Goal: Task Accomplishment & Management: Manage account settings

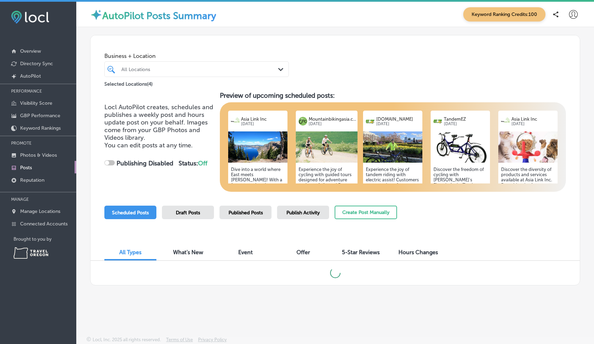
checkbox input "true"
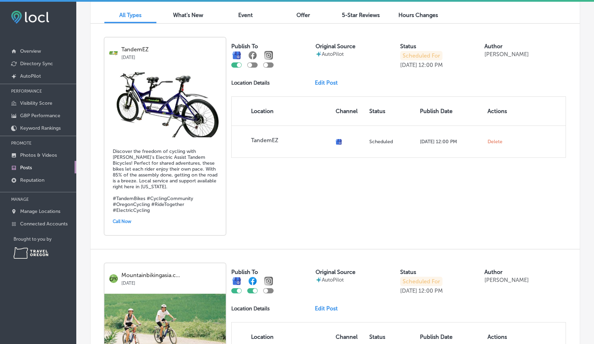
scroll to position [236, 0]
click at [253, 67] on div at bounding box center [252, 65] width 10 height 5
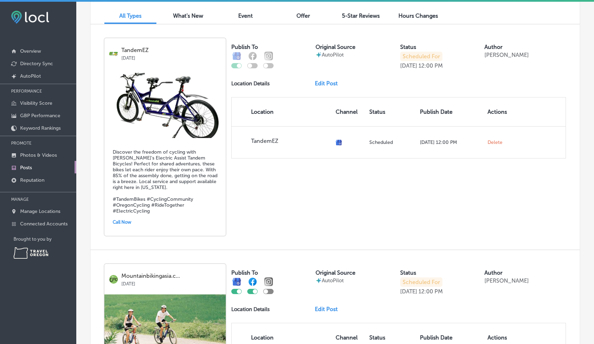
checkbox input "true"
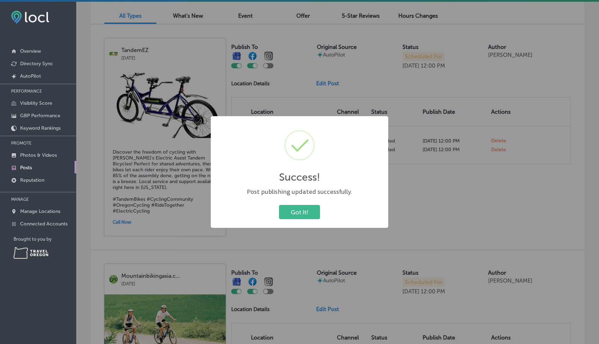
drag, startPoint x: 307, startPoint y: 209, endPoint x: 298, endPoint y: 198, distance: 14.5
click at [307, 209] on button "Got It!" at bounding box center [299, 212] width 41 height 14
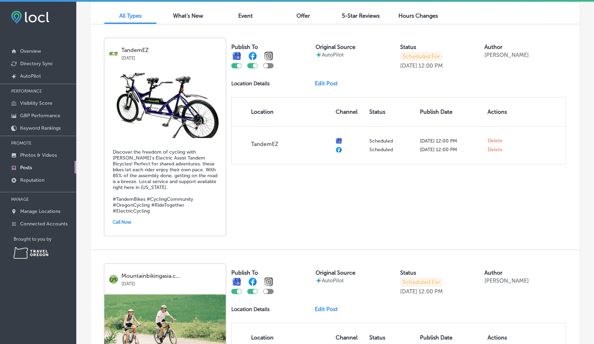
click at [271, 66] on div at bounding box center [268, 65] width 10 height 5
checkbox input "true"
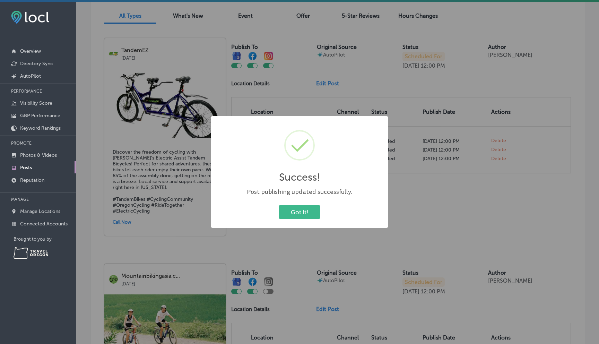
click at [304, 212] on button "Got It!" at bounding box center [299, 212] width 41 height 14
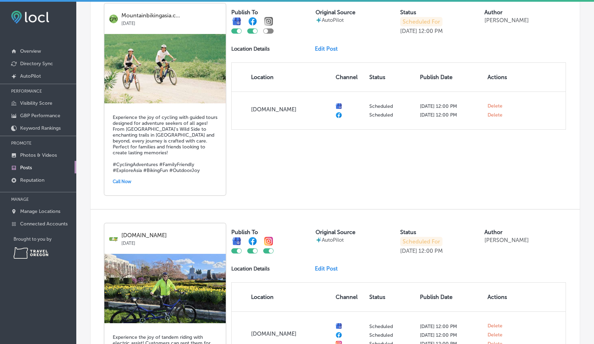
scroll to position [496, 0]
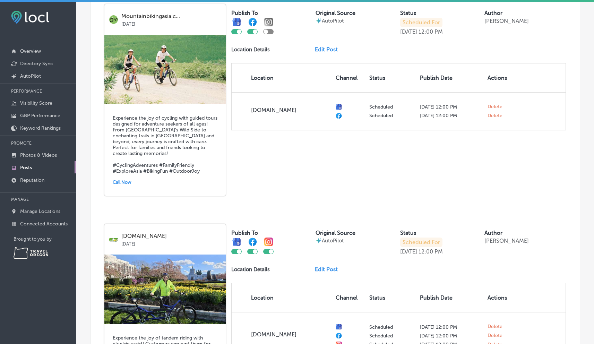
click at [271, 29] on div at bounding box center [268, 31] width 10 height 5
checkbox input "true"
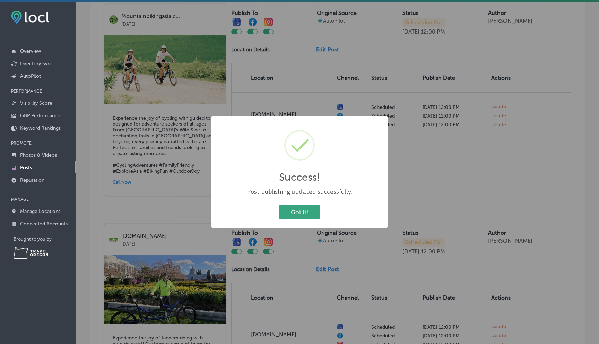
click at [293, 210] on button "Got It!" at bounding box center [299, 212] width 41 height 14
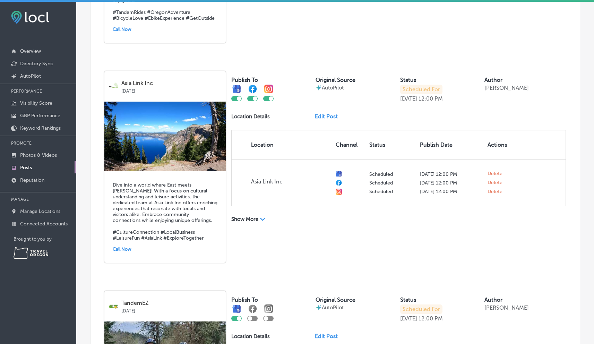
scroll to position [880, 0]
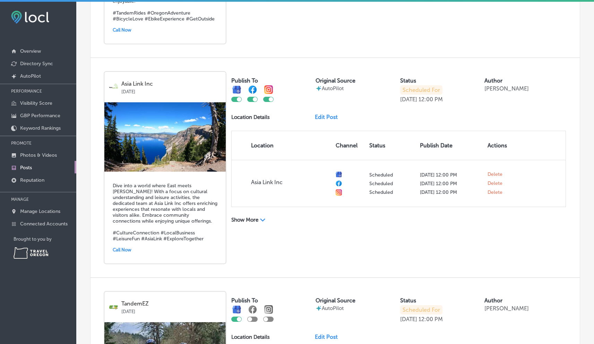
click at [261, 218] on polygon at bounding box center [262, 219] width 5 height 3
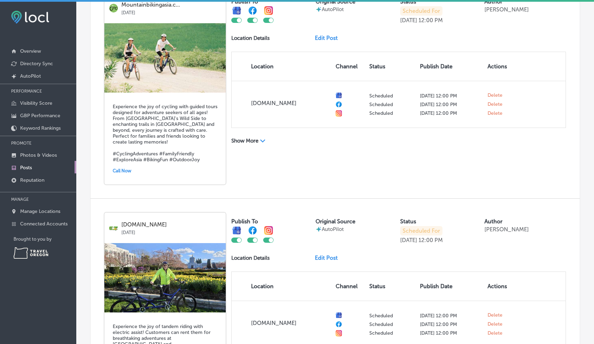
scroll to position [507, 0]
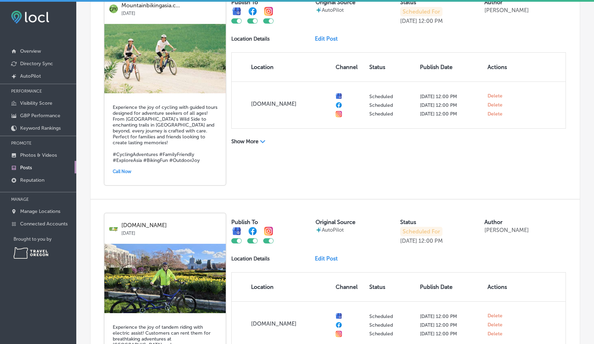
click at [322, 35] on link "Edit Post" at bounding box center [329, 38] width 28 height 7
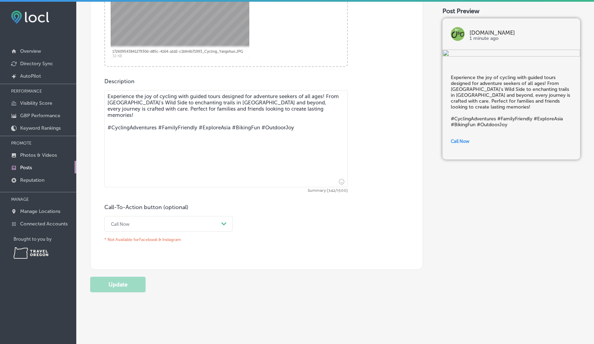
scroll to position [336, 0]
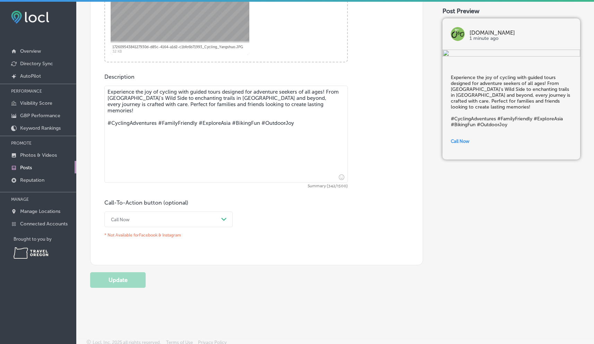
click at [224, 218] on icon "Path Created with Sketch." at bounding box center [223, 219] width 5 height 3
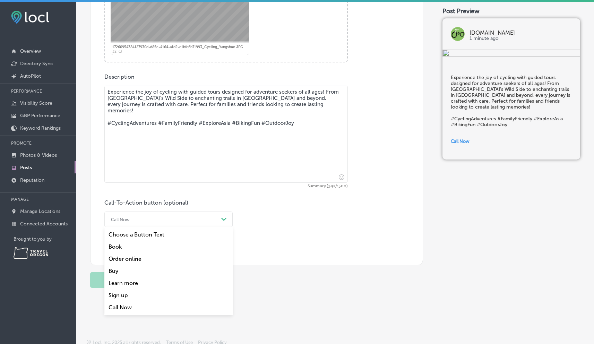
click at [127, 281] on div "Learn more" at bounding box center [168, 283] width 128 height 12
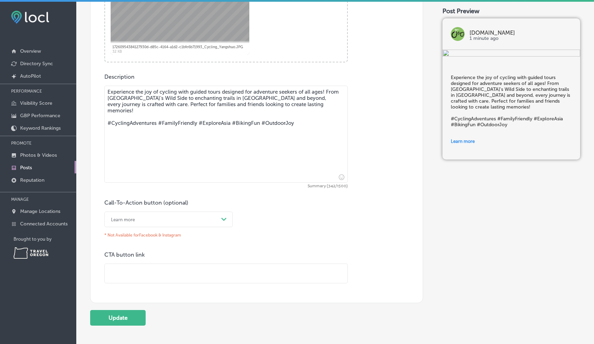
click at [128, 274] on input "text" at bounding box center [226, 273] width 243 height 19
type input "[URL][DOMAIN_NAME]"
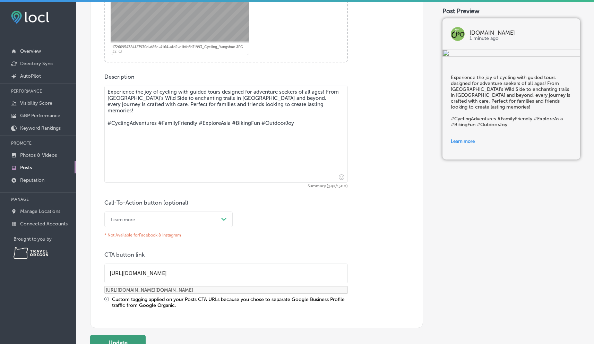
click at [129, 341] on button "Update" at bounding box center [117, 343] width 55 height 16
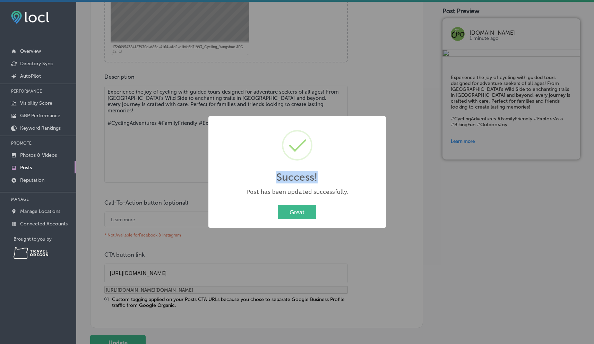
drag, startPoint x: 591, startPoint y: 177, endPoint x: 590, endPoint y: 146, distance: 31.9
click at [590, 146] on div "Success! × Post has been updated successfully. Great Cancel" at bounding box center [297, 172] width 594 height 344
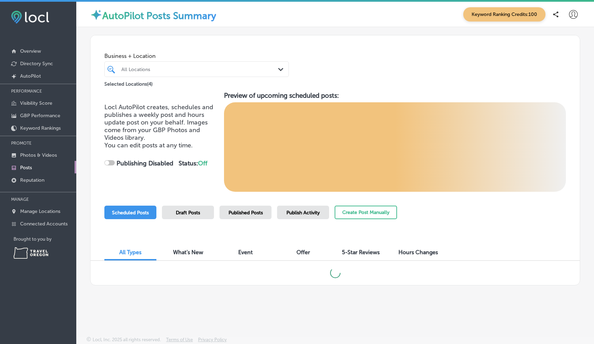
checkbox input "true"
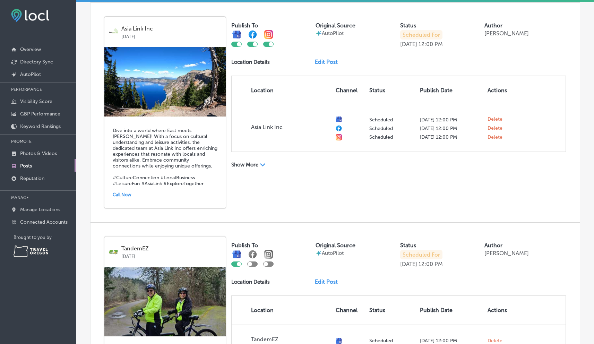
scroll to position [934, 0]
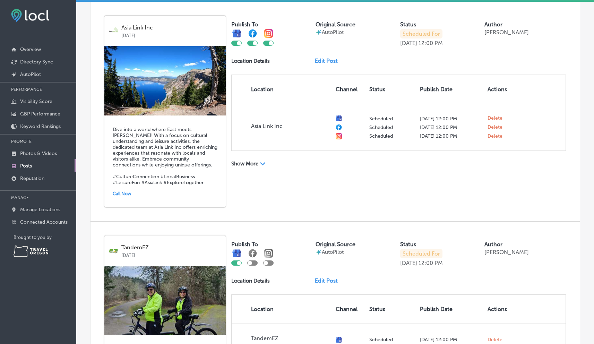
click at [322, 58] on link "Edit Post" at bounding box center [329, 61] width 28 height 7
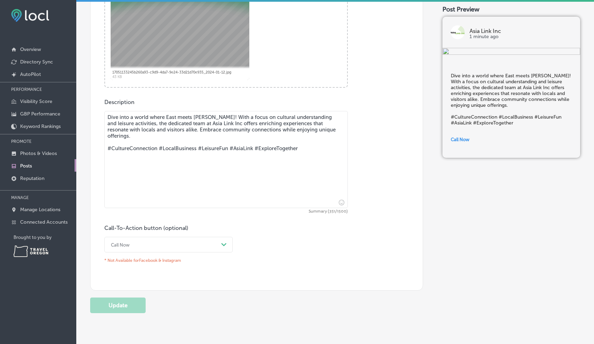
scroll to position [308, 0]
click at [223, 244] on icon "Path Created with Sketch." at bounding box center [223, 245] width 5 height 3
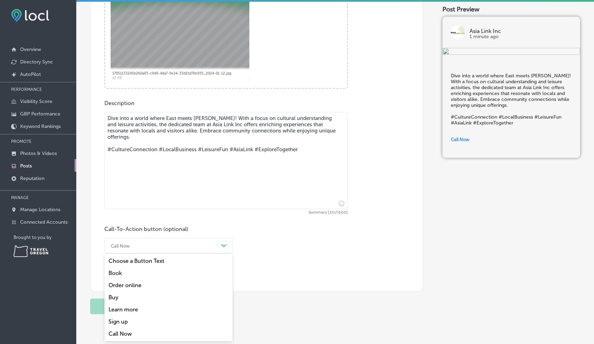
click at [144, 308] on div "Learn more" at bounding box center [168, 309] width 128 height 12
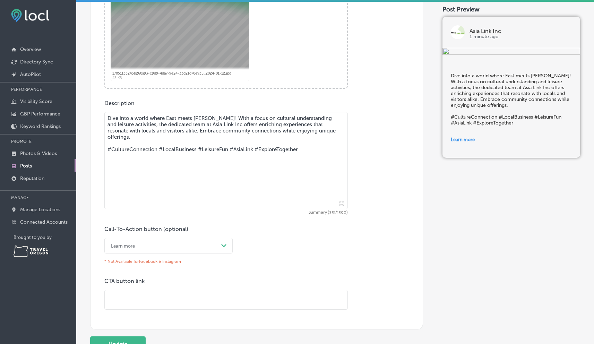
click at [115, 299] on input "text" at bounding box center [226, 299] width 243 height 19
paste input "[URL][DOMAIN_NAME]"
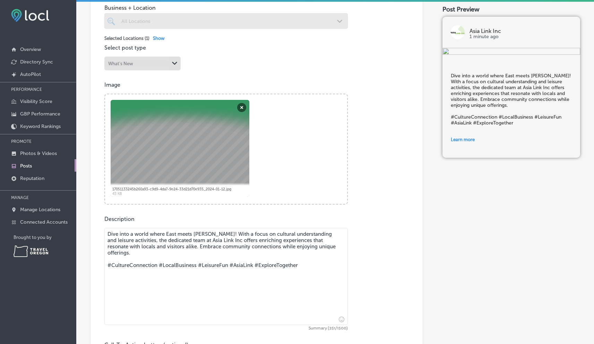
scroll to position [187, 0]
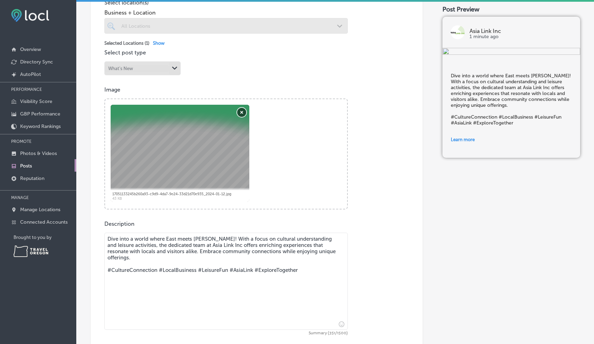
type input "[URL][DOMAIN_NAME]"
click at [239, 112] on button "Remove" at bounding box center [241, 112] width 9 height 9
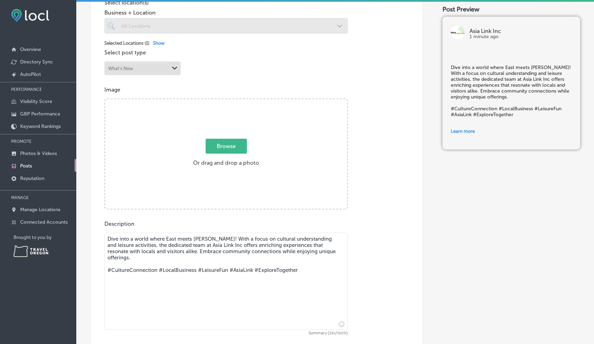
click at [230, 147] on span "Browse" at bounding box center [226, 146] width 41 height 15
click at [230, 101] on input "Browse Or drag and drop a photo" at bounding box center [226, 100] width 242 height 2
type input "C:\fakepath\[DATE]-[PERSON_NAME]-great-wall-zhou-bei-[PERSON_NAME]-1 (1).jpg"
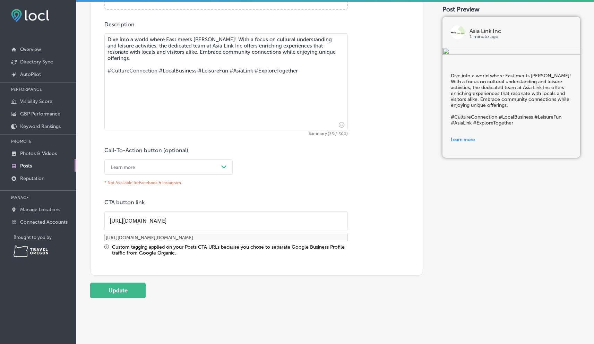
scroll to position [401, 0]
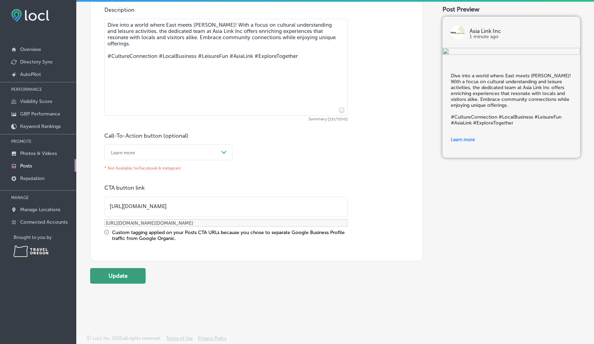
click at [124, 271] on button "Update" at bounding box center [117, 276] width 55 height 16
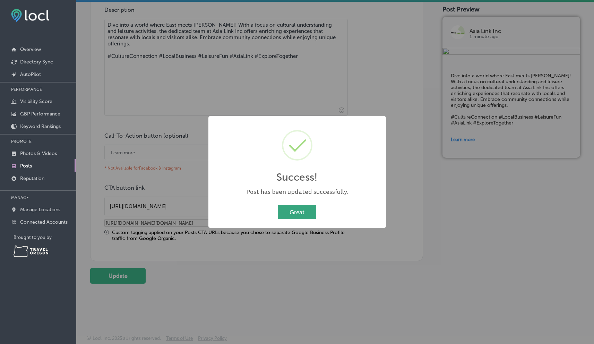
click at [298, 210] on button "Great" at bounding box center [297, 212] width 38 height 14
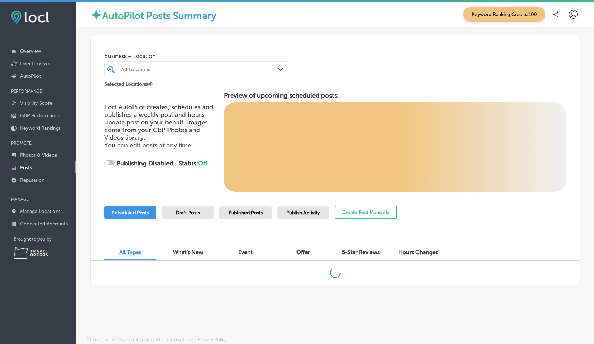
checkbox input "true"
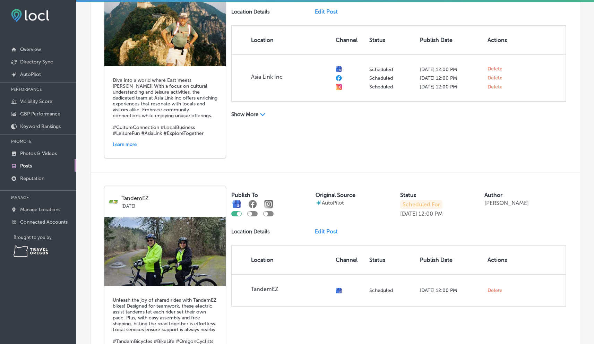
scroll to position [991, 0]
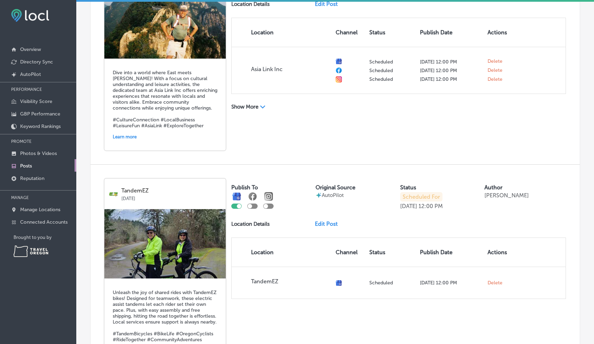
click at [253, 203] on div at bounding box center [252, 205] width 10 height 5
checkbox input "true"
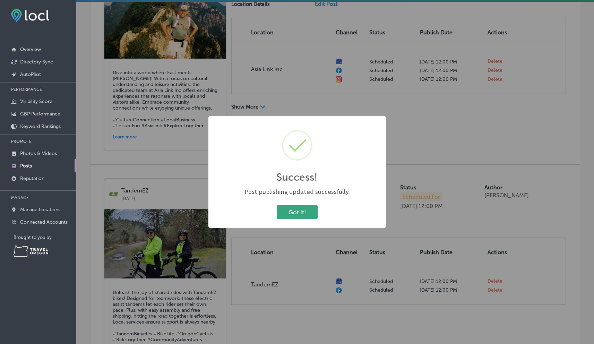
click at [301, 216] on button "Got It!" at bounding box center [297, 212] width 41 height 14
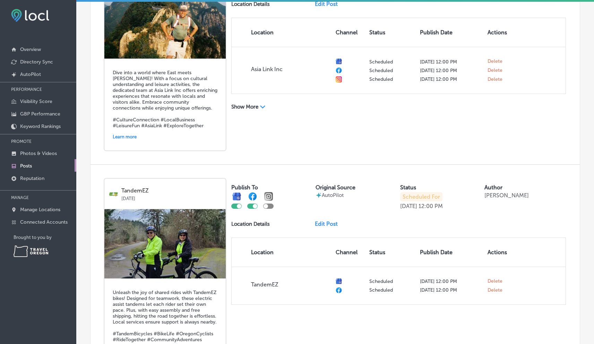
click at [270, 203] on div at bounding box center [268, 205] width 10 height 5
checkbox input "true"
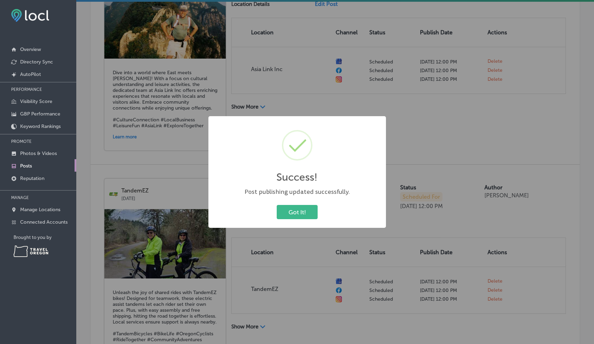
click at [300, 214] on button "Got It!" at bounding box center [297, 212] width 41 height 14
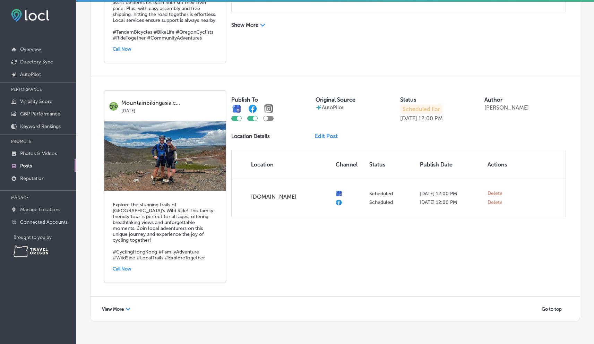
scroll to position [1297, 0]
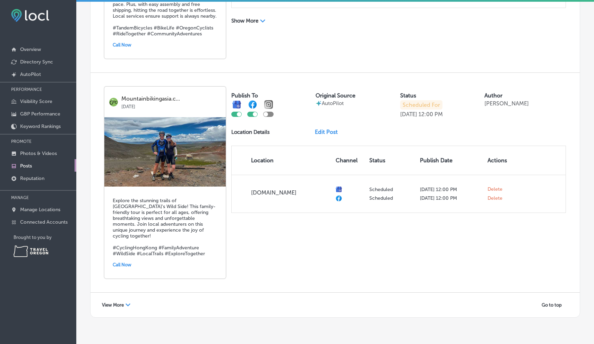
click at [270, 112] on div at bounding box center [268, 114] width 10 height 5
checkbox input "true"
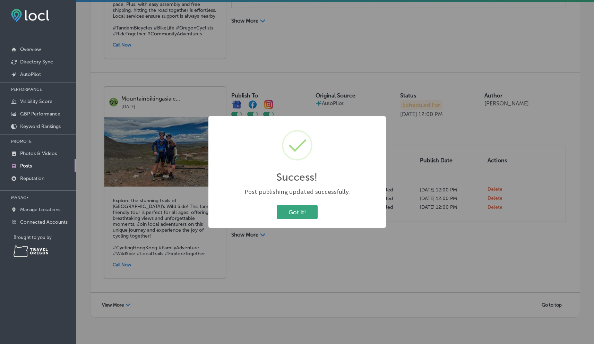
click at [298, 214] on button "Got It!" at bounding box center [297, 212] width 41 height 14
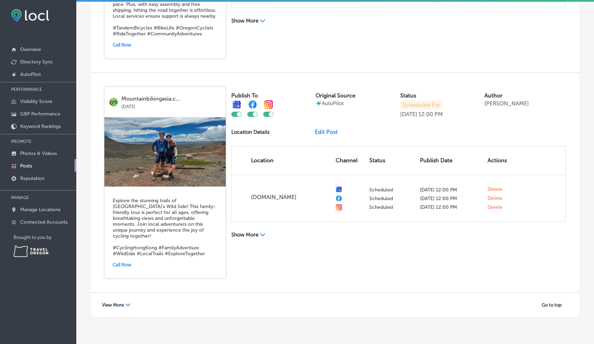
click at [322, 129] on link "Edit Post" at bounding box center [329, 132] width 28 height 7
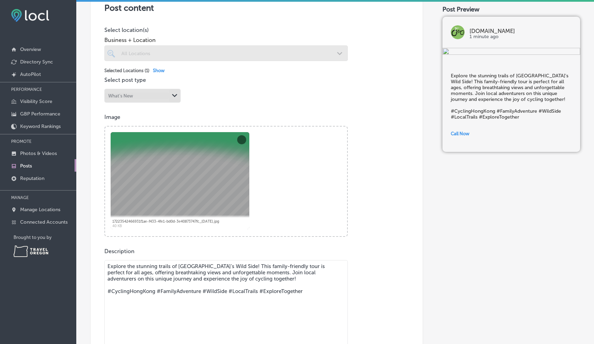
scroll to position [161, 0]
click at [242, 138] on button "Remove" at bounding box center [241, 138] width 9 height 9
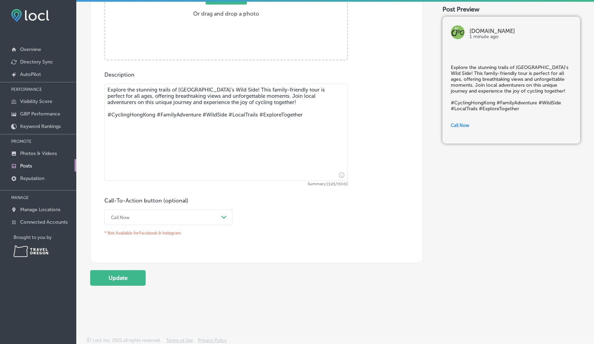
scroll to position [339, 0]
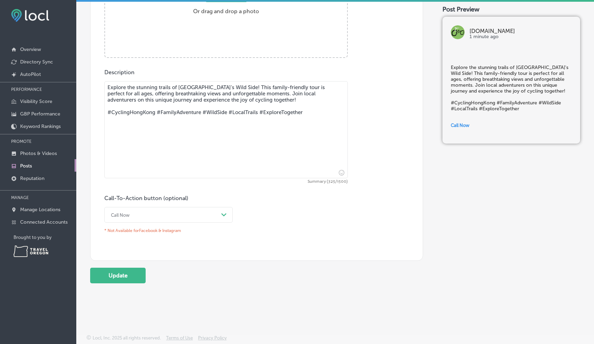
click at [225, 213] on icon "Path Created with Sketch." at bounding box center [223, 214] width 5 height 3
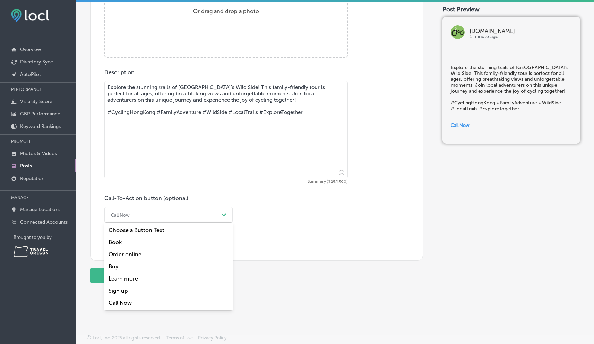
click at [117, 240] on div "Book" at bounding box center [168, 242] width 128 height 12
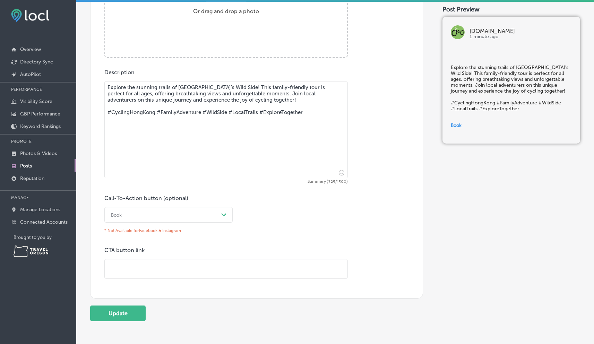
click at [116, 268] on input "text" at bounding box center [226, 268] width 243 height 19
paste input "[URL][DOMAIN_NAME]"
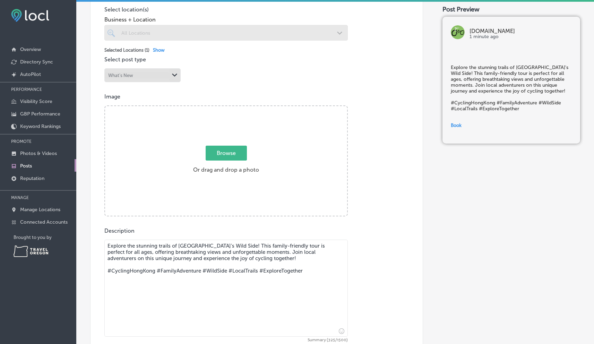
scroll to position [178, 0]
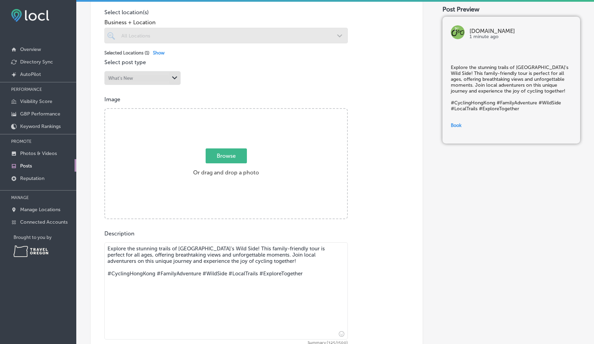
type input "[URL][DOMAIN_NAME]"
click at [227, 155] on span "Browse" at bounding box center [226, 155] width 41 height 15
click at [227, 111] on input "Browse Or drag and drop a photo" at bounding box center [226, 110] width 242 height 2
type input "C:\fakepath\Bike Hong Kongs Wild Side group riding Mountainbikingasia.com.jpg"
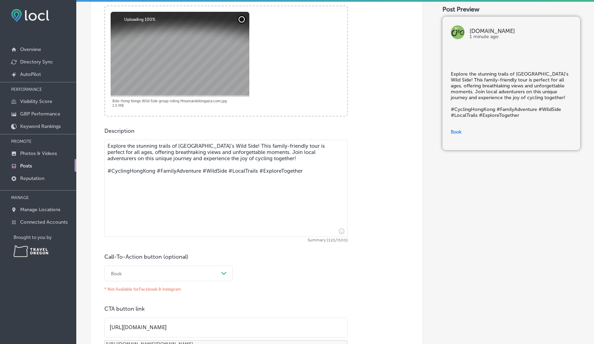
scroll to position [401, 0]
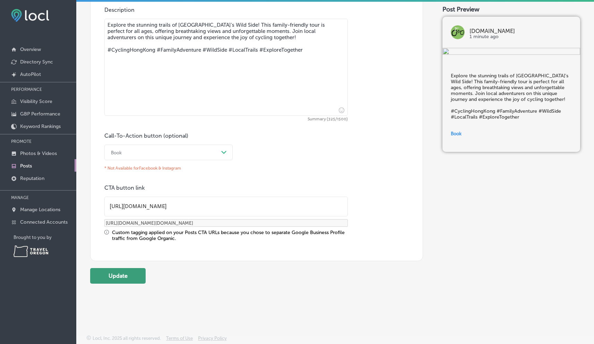
click at [131, 271] on button "Update" at bounding box center [117, 276] width 55 height 16
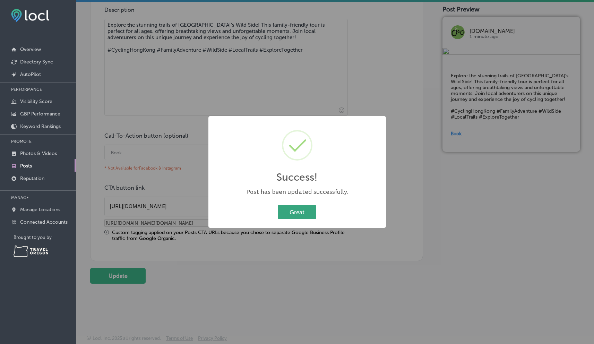
click at [285, 212] on button "Great" at bounding box center [297, 212] width 38 height 14
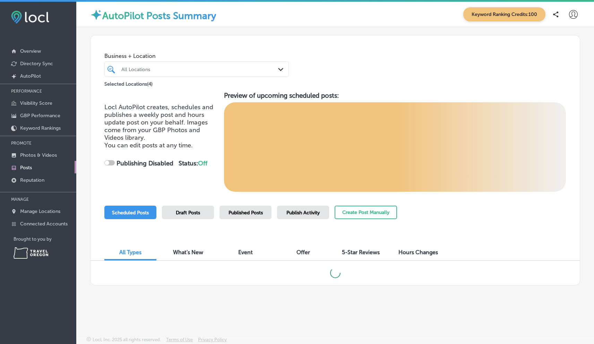
checkbox input "true"
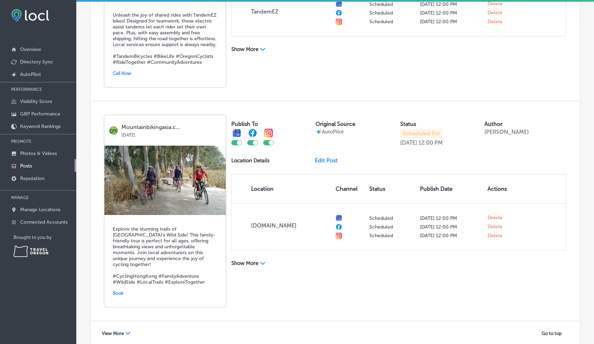
scroll to position [1297, 0]
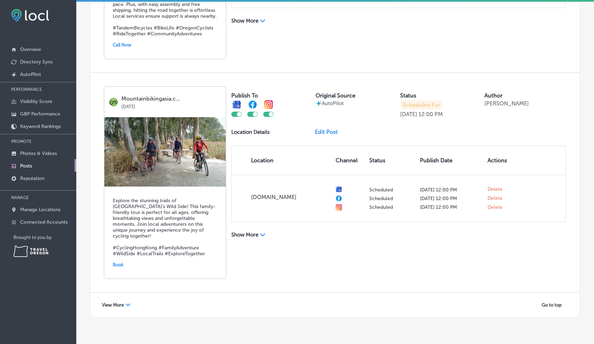
click at [127, 303] on icon "Path Created with Sketch." at bounding box center [127, 304] width 5 height 3
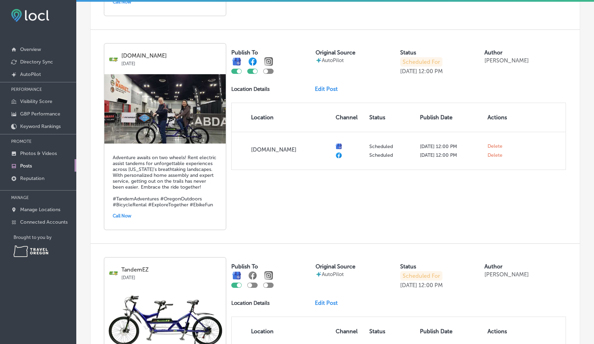
scroll to position [1991, 0]
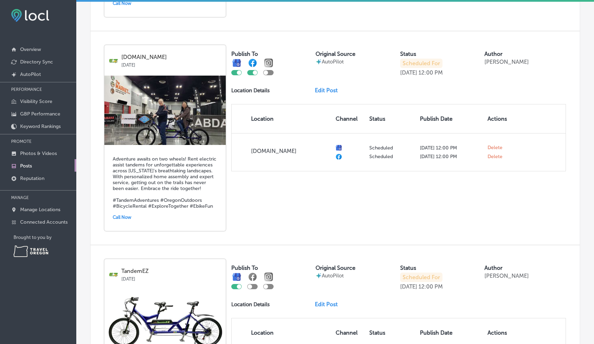
click at [271, 70] on div at bounding box center [268, 72] width 10 height 5
checkbox input "true"
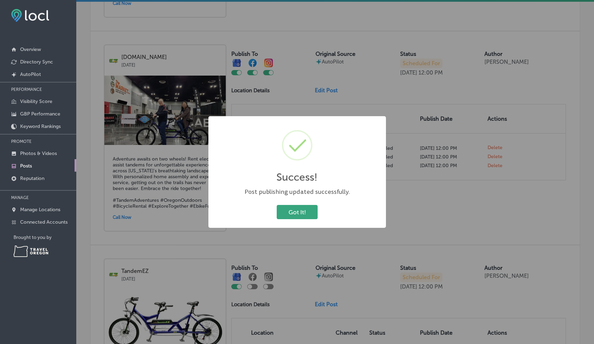
click at [303, 210] on button "Got It!" at bounding box center [297, 212] width 41 height 14
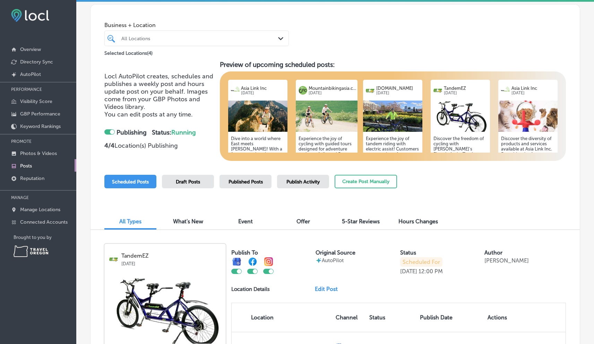
scroll to position [0, 0]
